Goal: Information Seeking & Learning: Learn about a topic

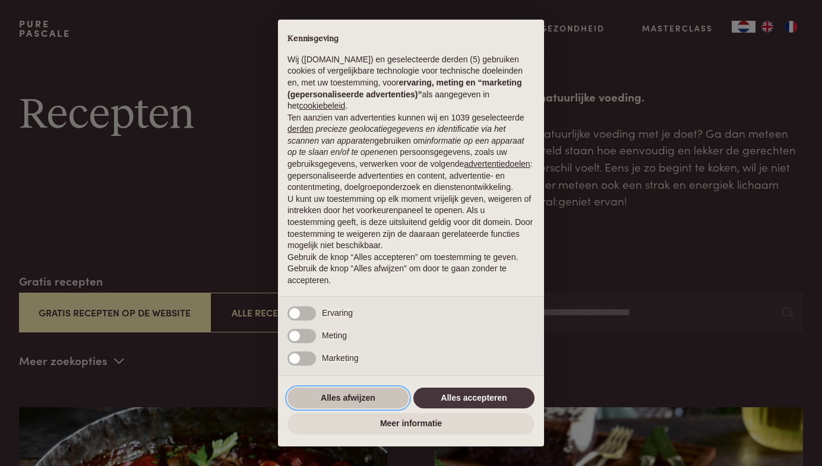
click at [359, 408] on button "Alles afwijzen" at bounding box center [348, 398] width 121 height 21
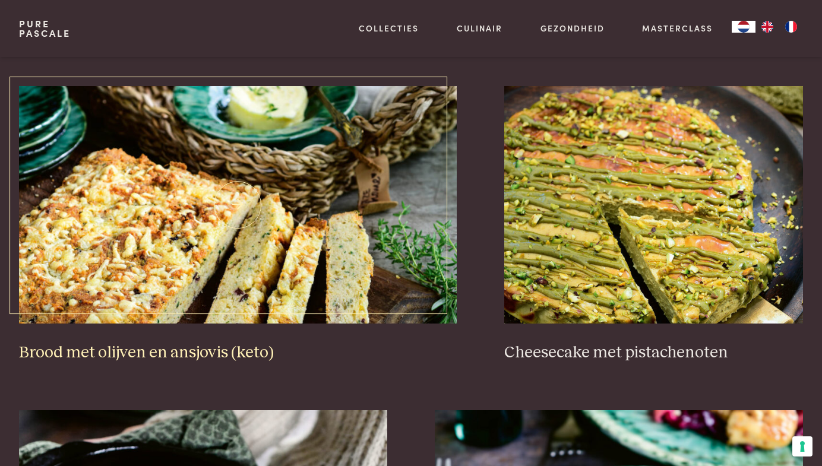
scroll to position [993, 0]
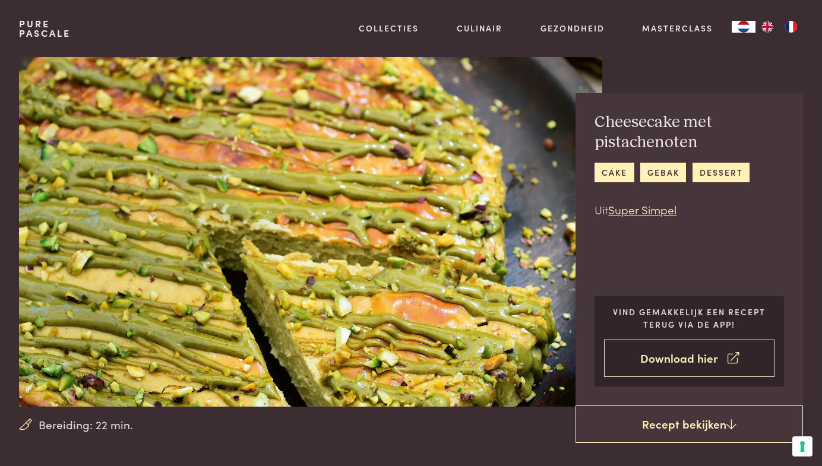
click at [689, 367] on link "Download hier" at bounding box center [689, 358] width 171 height 37
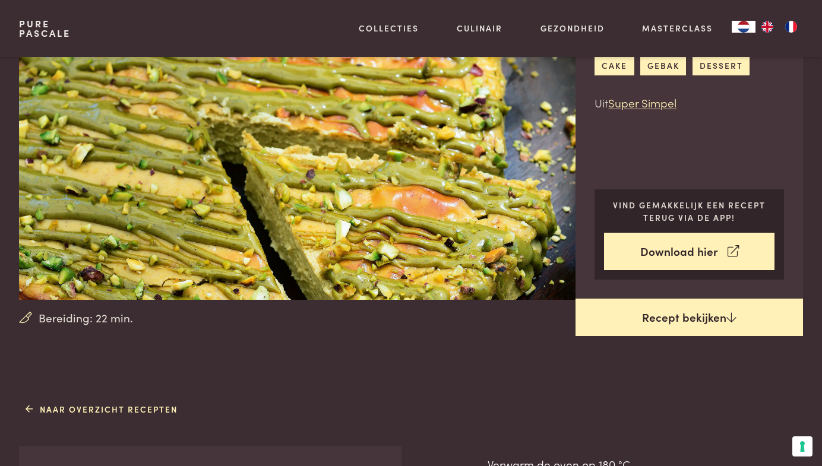
click at [586, 328] on link "Recept bekijken" at bounding box center [690, 318] width 228 height 38
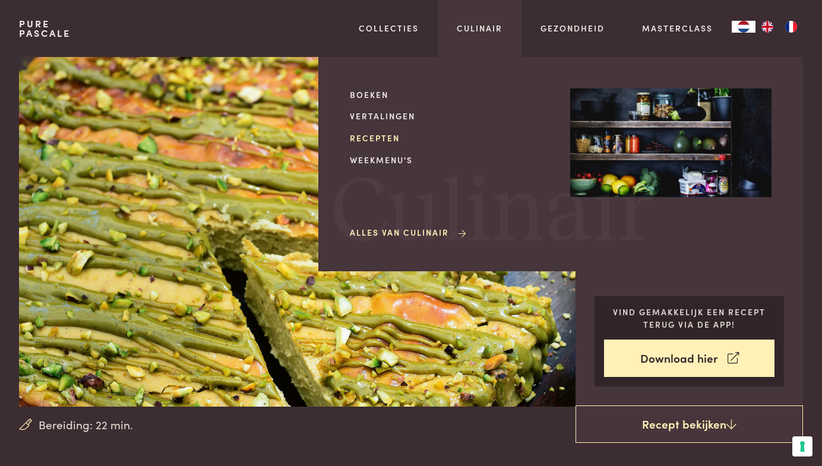
click at [383, 137] on link "Recepten" at bounding box center [450, 138] width 201 height 12
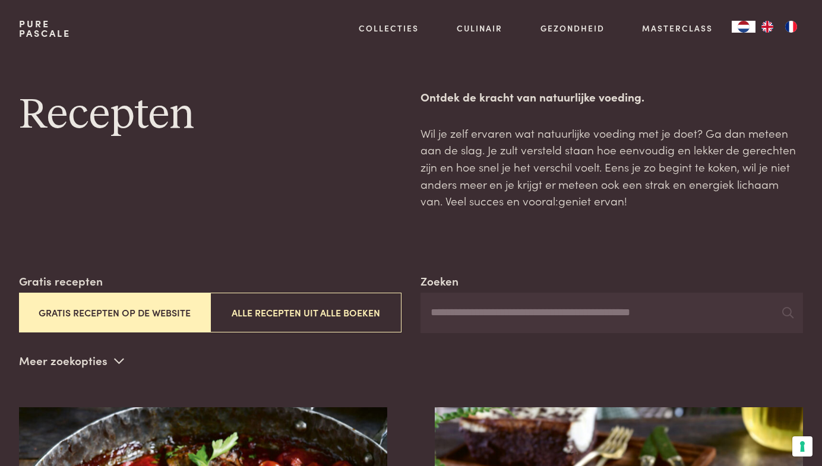
click at [793, 22] on img "FR" at bounding box center [791, 27] width 14 height 12
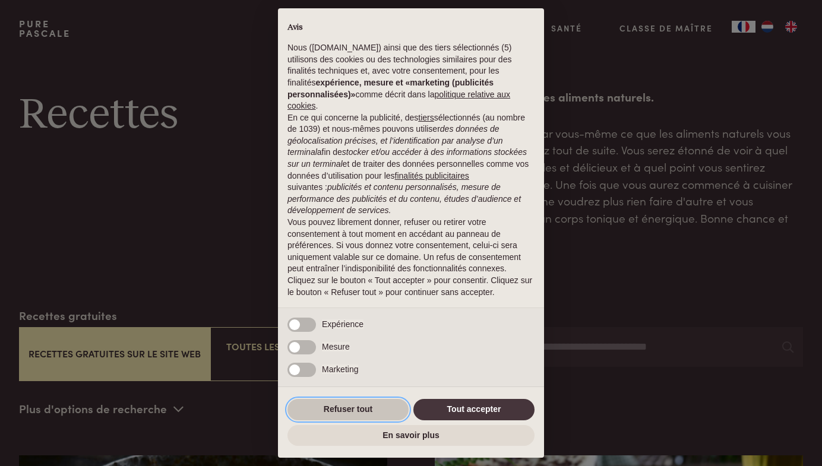
click at [371, 407] on button "Refuser tout" at bounding box center [348, 409] width 121 height 21
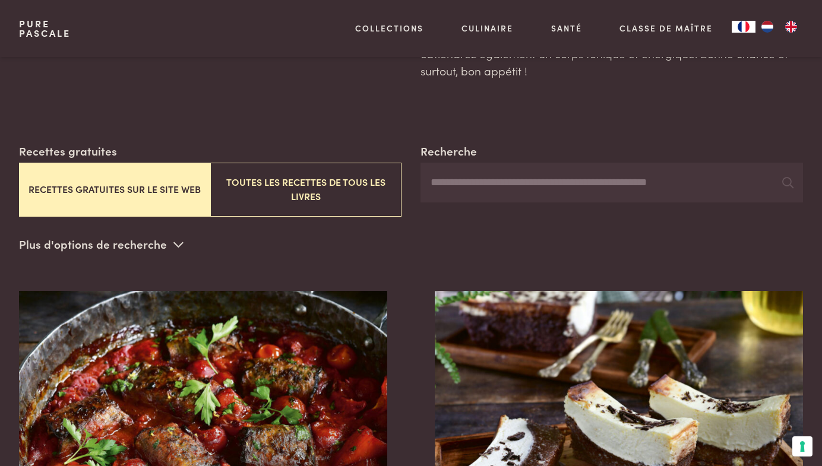
scroll to position [166, 0]
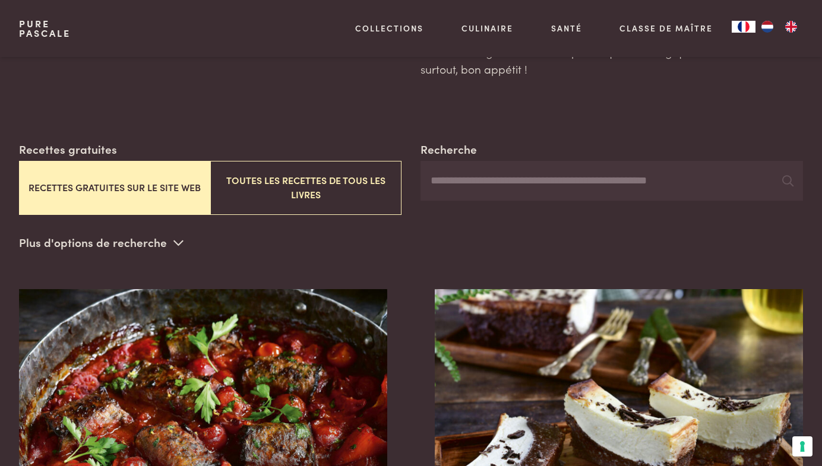
click at [150, 234] on p "Plus d'options de recherche" at bounding box center [101, 243] width 165 height 18
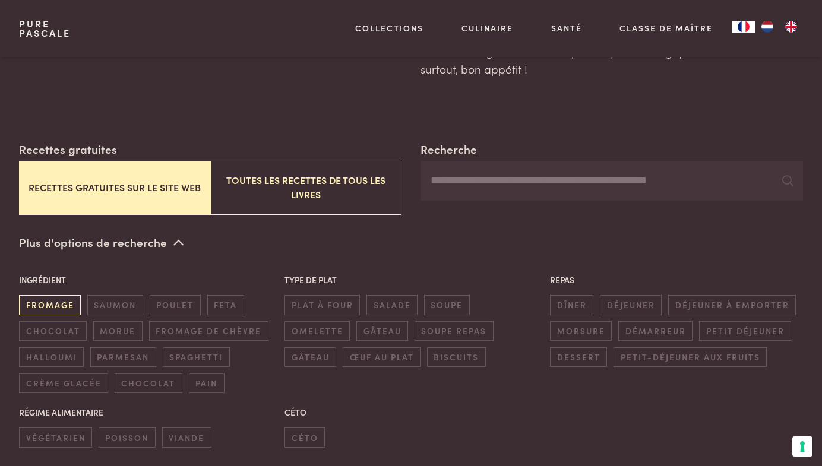
click at [67, 298] on span "fromage" at bounding box center [50, 305] width 62 height 20
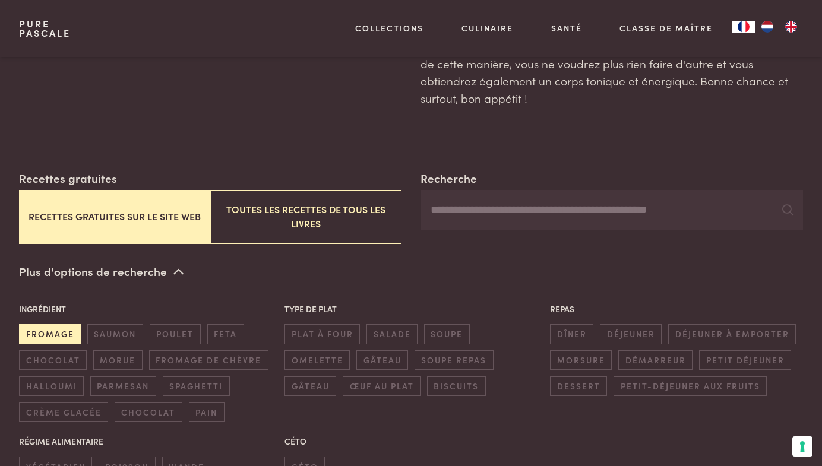
click at [62, 329] on span "fromage" at bounding box center [50, 334] width 62 height 20
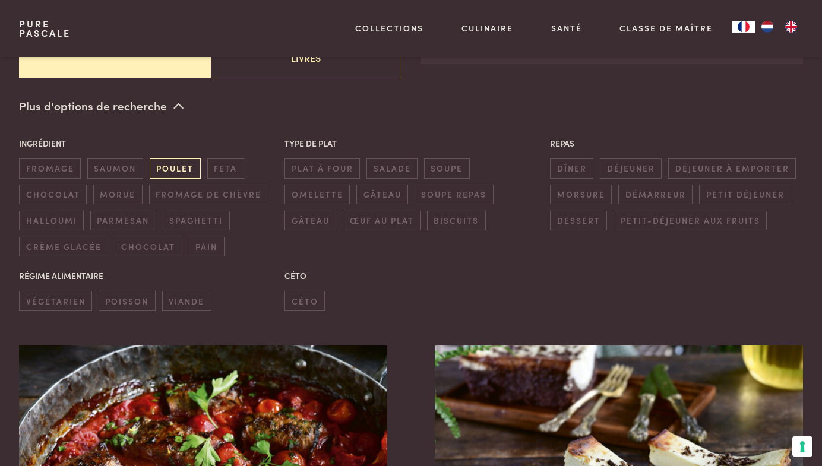
scroll to position [304, 0]
click at [139, 294] on span "poisson" at bounding box center [127, 301] width 57 height 20
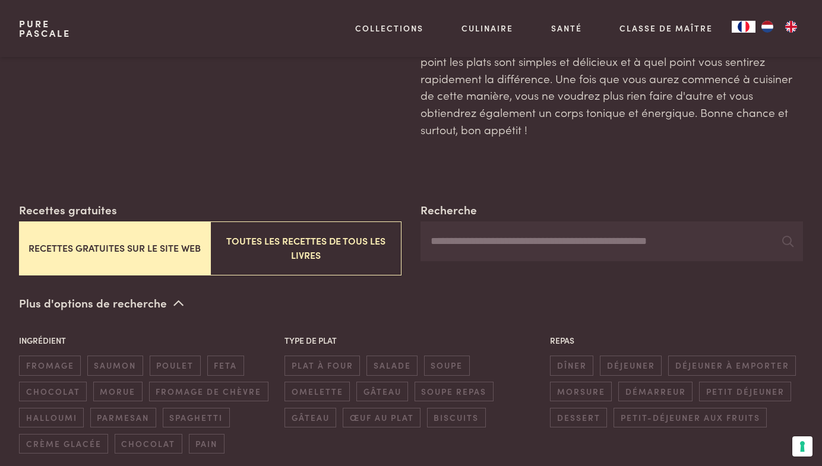
scroll to position [216, 0]
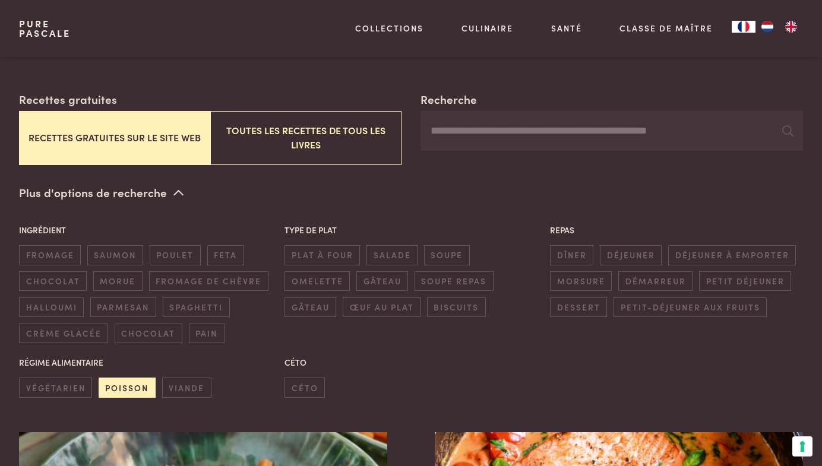
click at [137, 386] on span "poisson" at bounding box center [127, 388] width 57 height 20
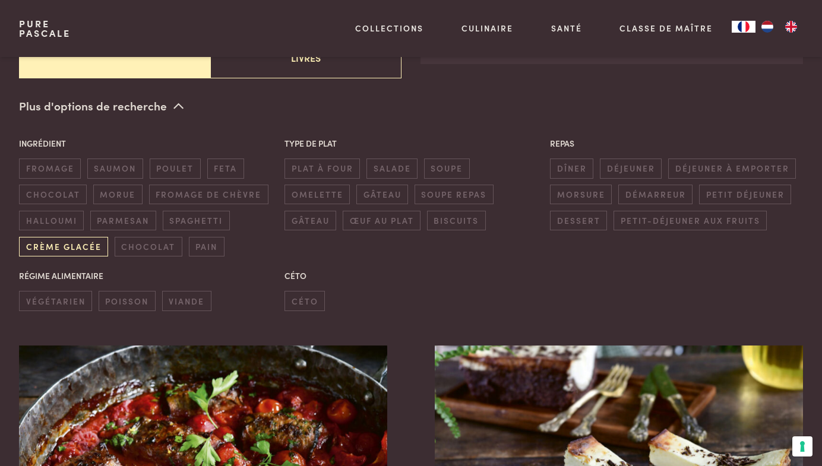
scroll to position [304, 0]
click at [119, 219] on span "parmesan" at bounding box center [123, 220] width 66 height 20
